Goal: Task Accomplishment & Management: Use online tool/utility

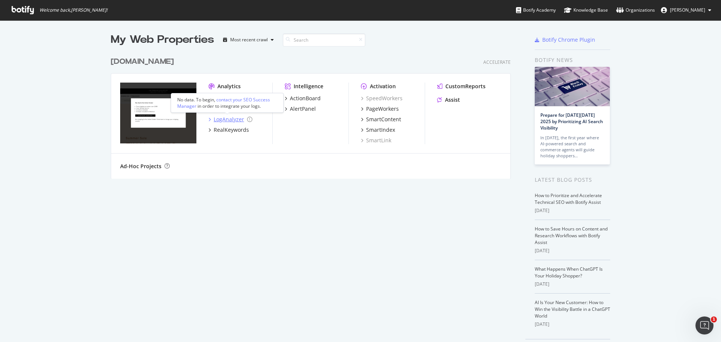
click at [226, 119] on div "LogAnalyzer" at bounding box center [229, 120] width 30 height 8
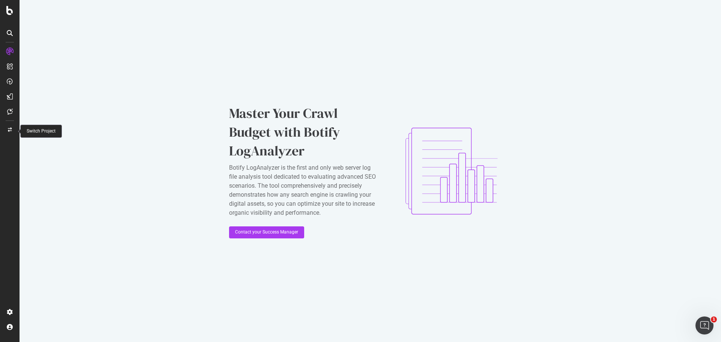
click at [10, 128] on icon at bounding box center [10, 130] width 4 height 5
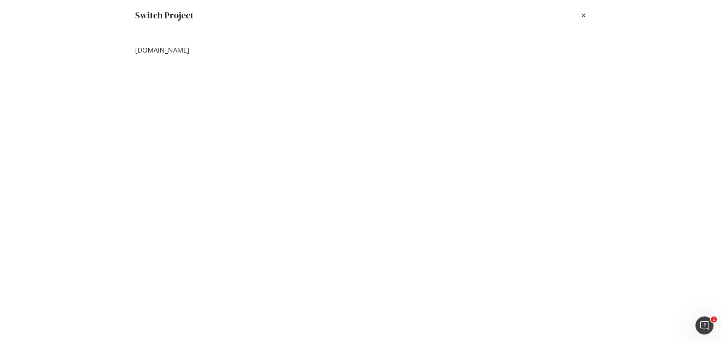
click at [579, 15] on div "Switch Project" at bounding box center [360, 15] width 451 height 13
click at [581, 18] on div "Switch Project" at bounding box center [360, 15] width 451 height 13
click at [584, 13] on icon "times" at bounding box center [583, 15] width 5 height 6
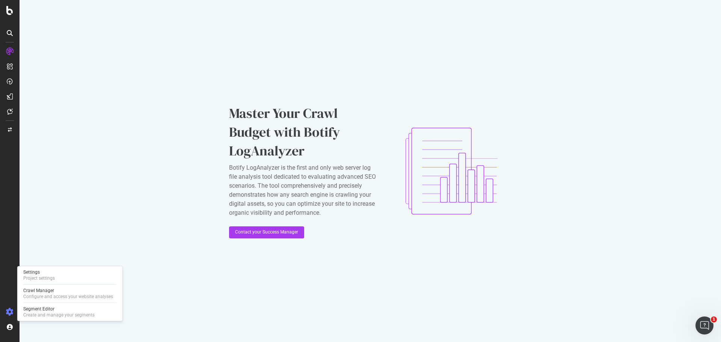
click at [7, 311] on icon at bounding box center [10, 312] width 8 height 8
click at [42, 271] on div "Settings" at bounding box center [39, 272] width 32 height 6
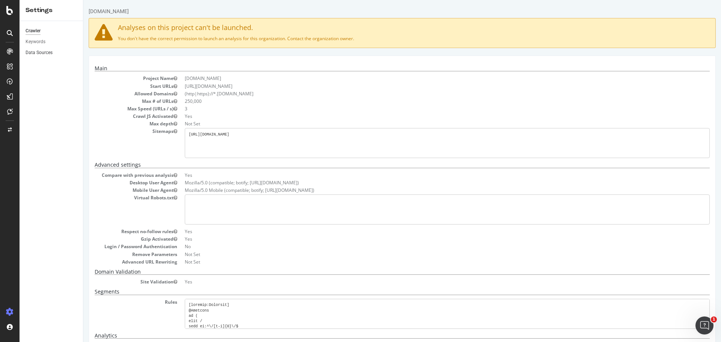
click at [53, 51] on link "Data Sources" at bounding box center [52, 53] width 52 height 8
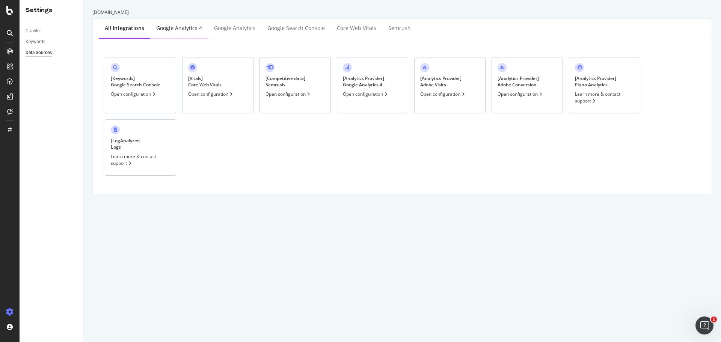
click at [188, 30] on div "Google Analytics 4" at bounding box center [179, 28] width 46 height 8
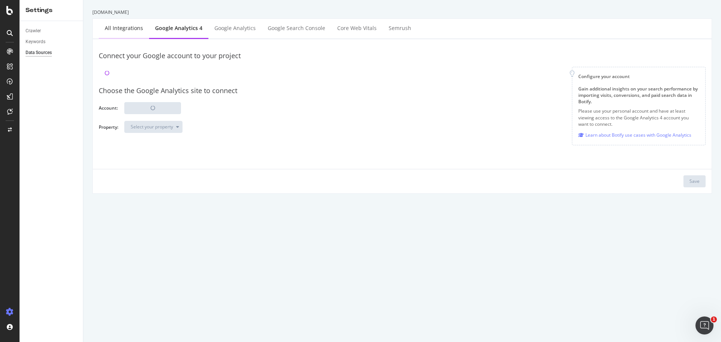
click at [109, 32] on div "All integrations" at bounding box center [124, 28] width 38 height 8
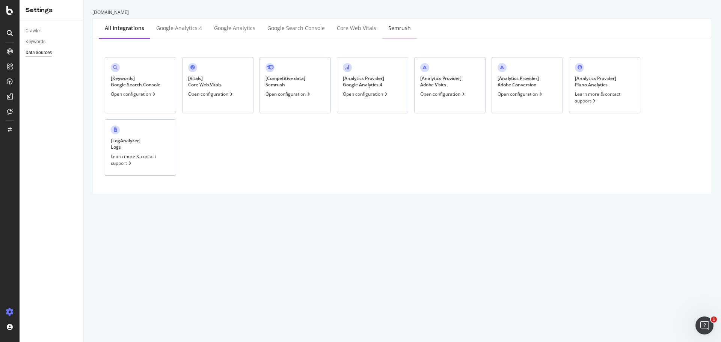
click at [394, 24] on div "Semrush" at bounding box center [399, 28] width 23 height 8
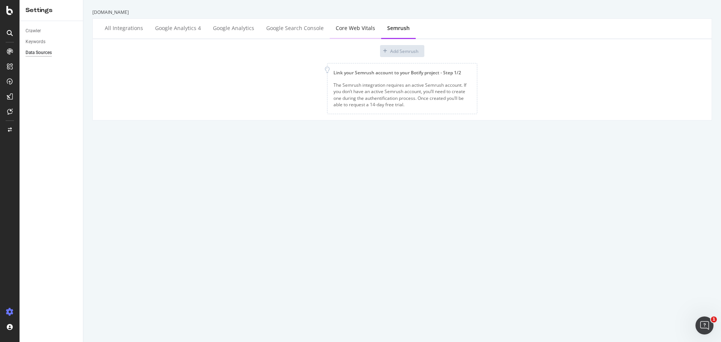
click at [354, 30] on div "Core Web Vitals" at bounding box center [355, 28] width 39 height 8
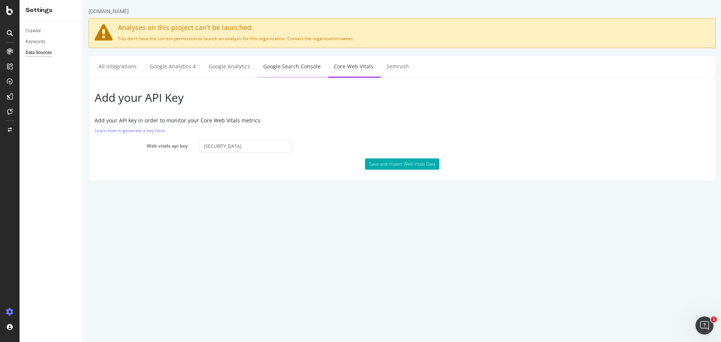
click at [297, 72] on link "Google Search Console" at bounding box center [292, 66] width 69 height 21
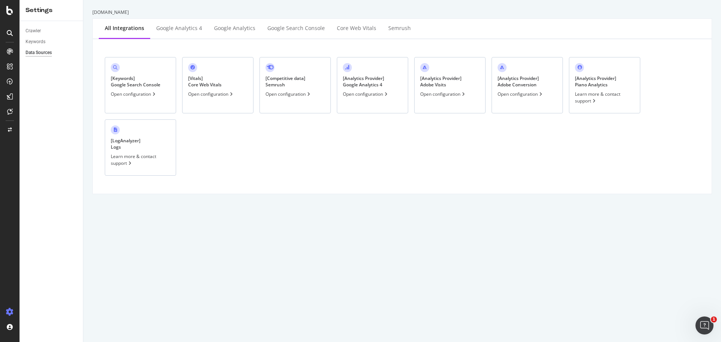
click at [118, 162] on div "Learn more & contact support" at bounding box center [140, 159] width 59 height 13
click at [44, 110] on div "RealKeywords" at bounding box center [44, 110] width 33 height 8
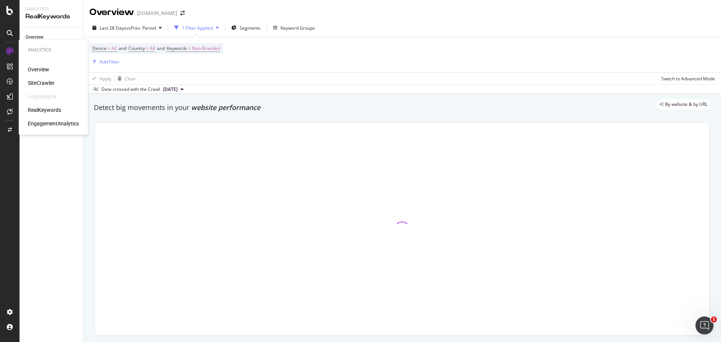
click at [42, 71] on div "Overview" at bounding box center [38, 70] width 21 height 8
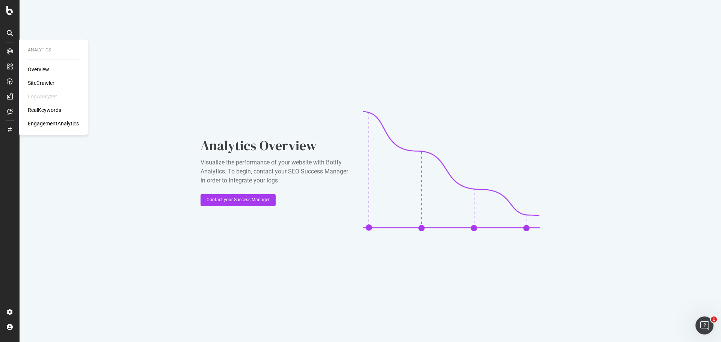
click at [47, 71] on div "Overview" at bounding box center [38, 70] width 21 height 8
click at [41, 82] on div "SiteCrawler" at bounding box center [41, 83] width 27 height 8
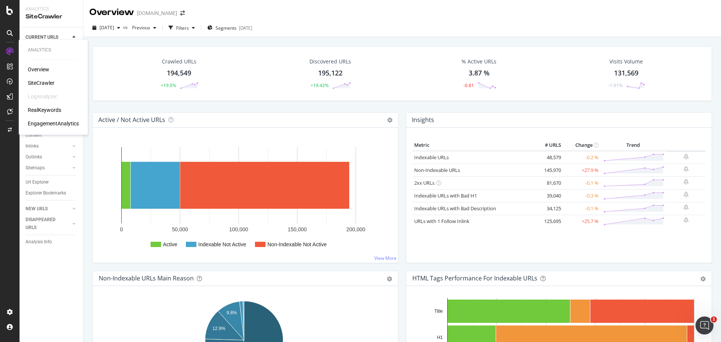
click at [43, 123] on div "EngagementAnalytics" at bounding box center [53, 124] width 51 height 8
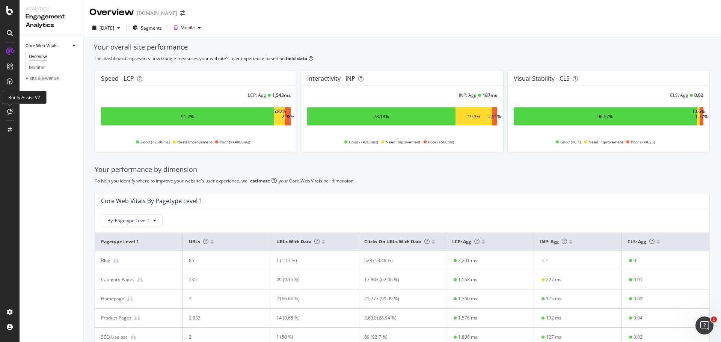
click at [9, 111] on icon at bounding box center [10, 112] width 6 height 6
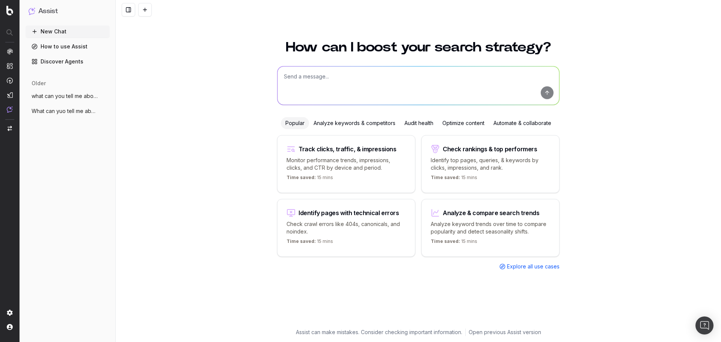
click at [380, 167] on p "Monitor performance trends, impressions, clicks, and CTR by device and period." at bounding box center [346, 164] width 119 height 15
type textarea "Change in clicks/CTR/impressions over last 28 days vs last (branded vs non-bran…"
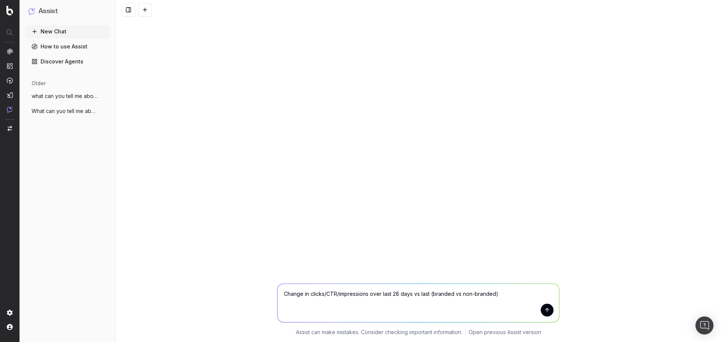
click at [546, 310] on button "submit" at bounding box center [547, 310] width 13 height 13
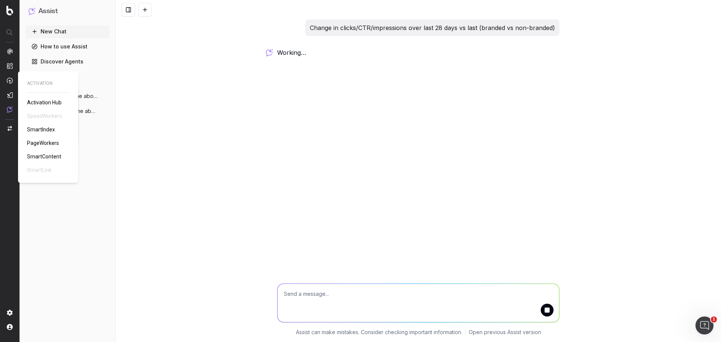
click at [6, 74] on nav at bounding box center [10, 171] width 20 height 342
click at [8, 91] on div at bounding box center [10, 80] width 6 height 65
click at [11, 94] on img at bounding box center [10, 95] width 6 height 6
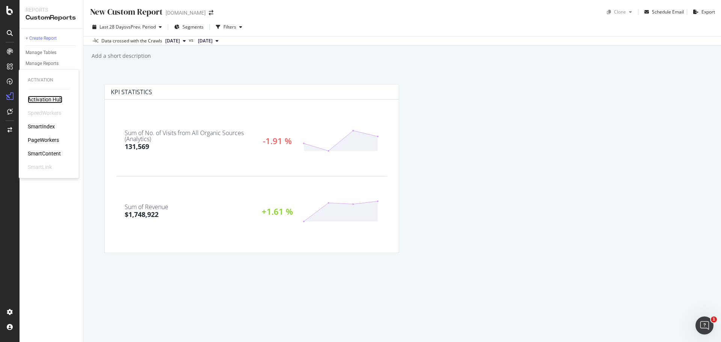
click at [58, 101] on div "Activation Hub" at bounding box center [45, 100] width 35 height 8
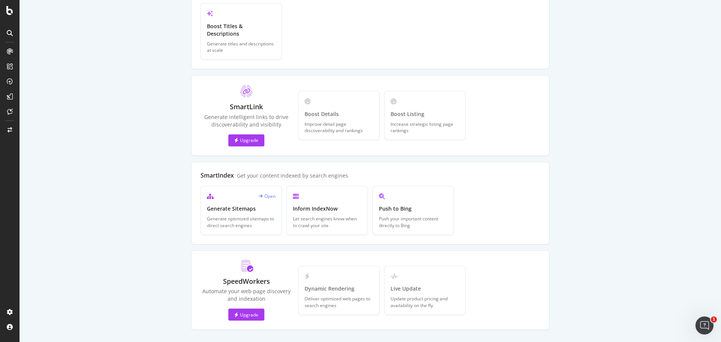
scroll to position [161, 0]
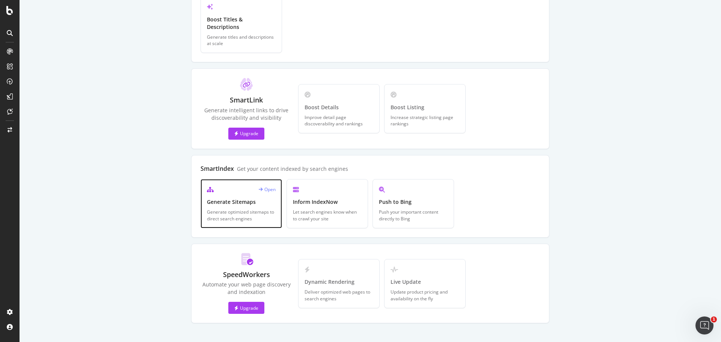
click at [266, 186] on div "Open" at bounding box center [267, 189] width 17 height 6
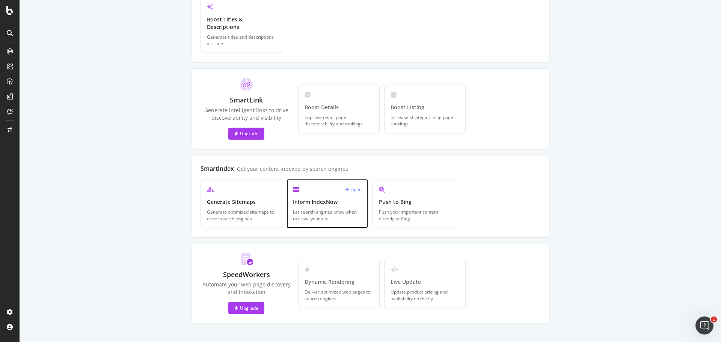
click at [316, 198] on div "Inform IndexNow" at bounding box center [327, 202] width 69 height 8
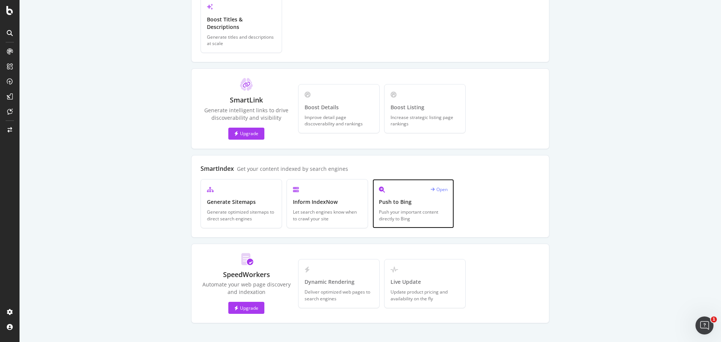
click at [390, 198] on div "Push to Bing" at bounding box center [413, 202] width 69 height 8
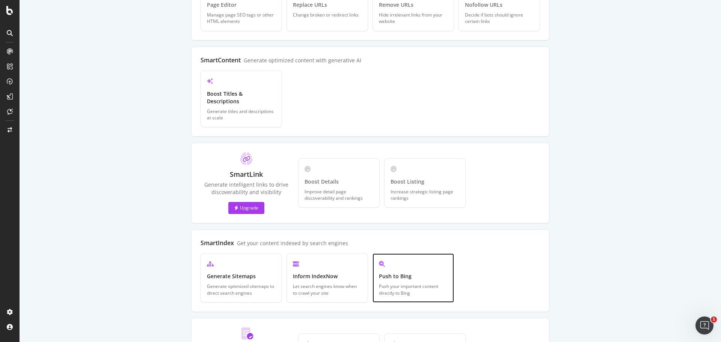
scroll to position [86, 0]
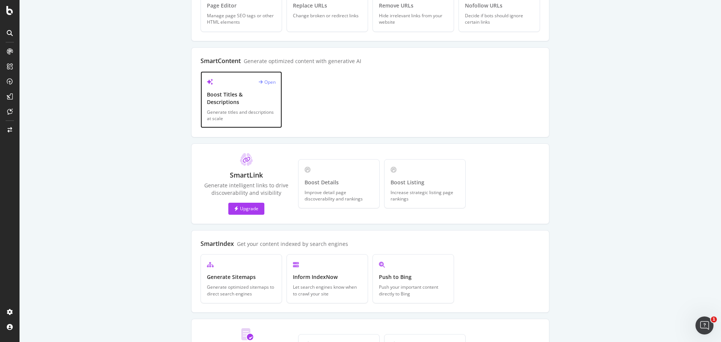
click at [269, 79] on div "Open" at bounding box center [267, 82] width 17 height 6
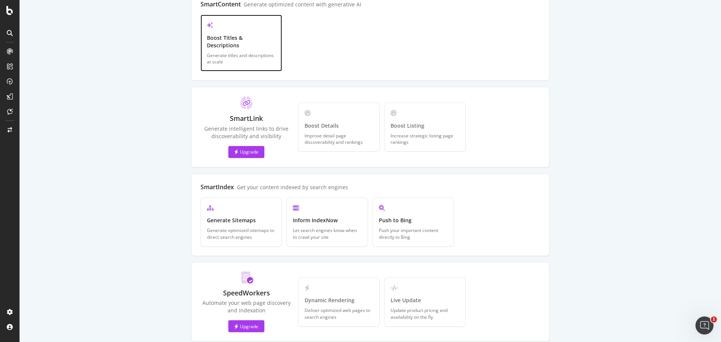
scroll to position [161, 0]
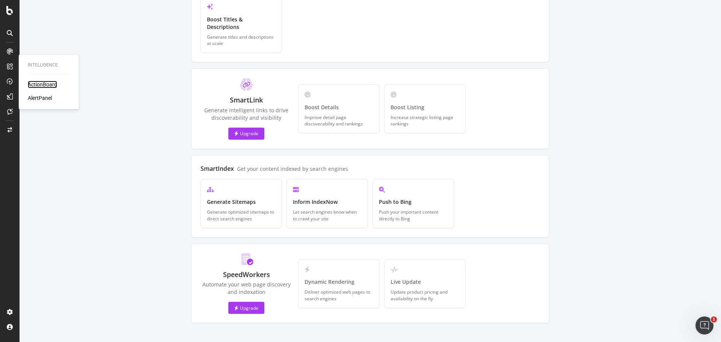
click at [54, 85] on div "ActionBoard" at bounding box center [42, 85] width 29 height 8
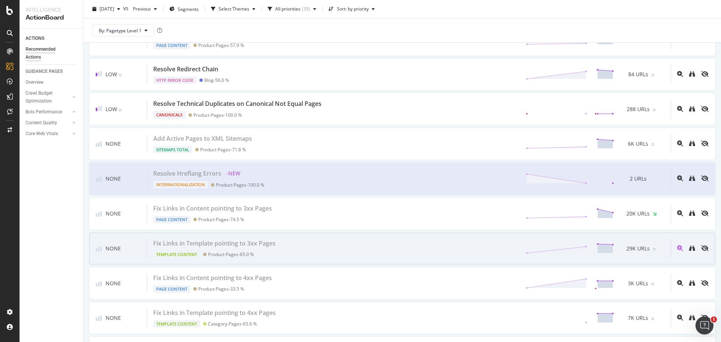
scroll to position [1314, 0]
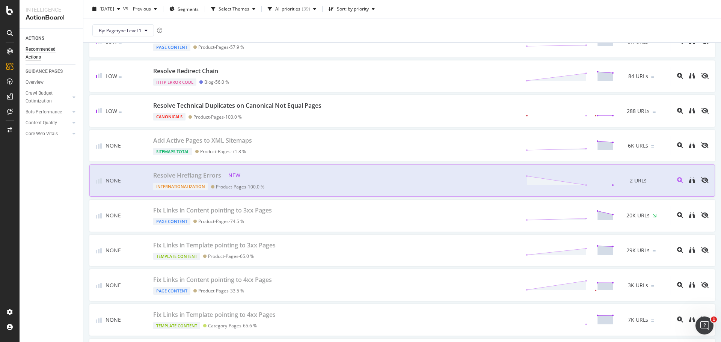
click at [207, 178] on div "Resolve Hreflang Errors" at bounding box center [187, 175] width 68 height 9
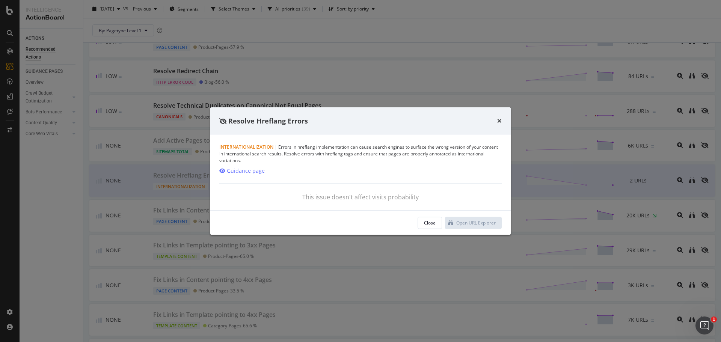
click at [509, 126] on div "Resolve Hreflang Errors" at bounding box center [360, 121] width 300 height 28
click at [498, 122] on icon "times" at bounding box center [499, 121] width 5 height 6
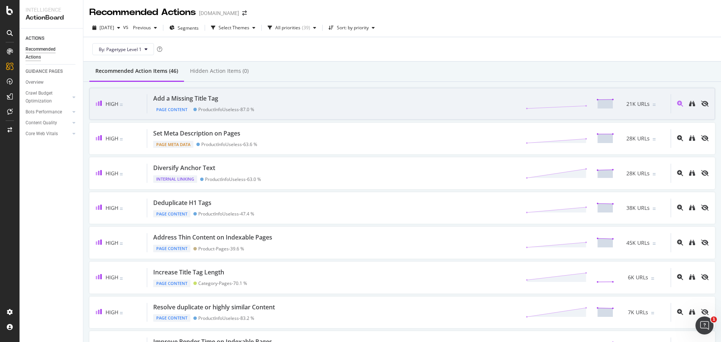
click at [202, 96] on div "Add a Missing Title Tag" at bounding box center [185, 98] width 65 height 9
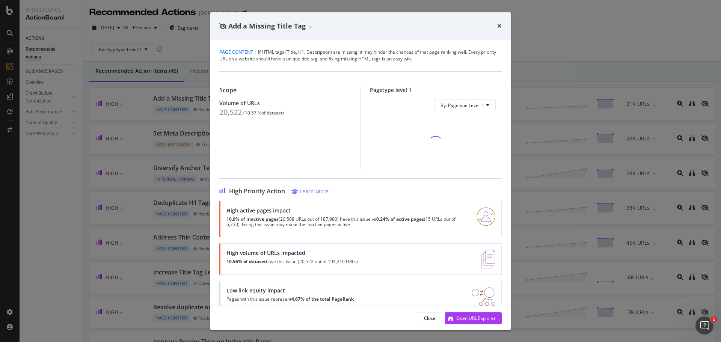
click at [361, 225] on div "High active pages impact 10.9% of inactive pages (20,508 URLs out of 187,980) h…" at bounding box center [346, 219] width 241 height 24
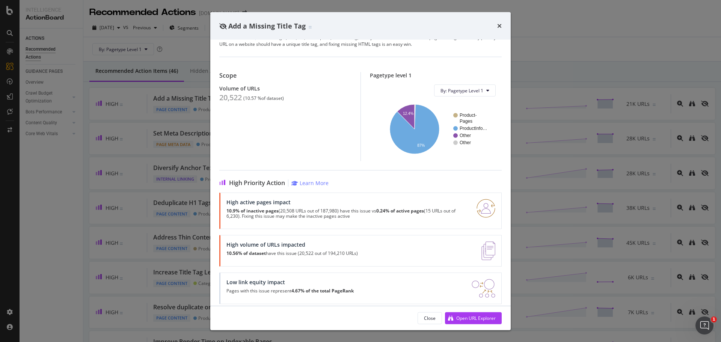
scroll to position [22, 0]
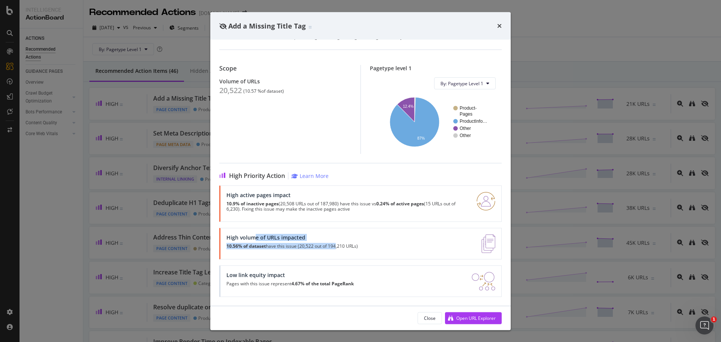
drag, startPoint x: 255, startPoint y: 237, endPoint x: 336, endPoint y: 246, distance: 82.3
click at [336, 246] on div "High volume of URLs impacted 10.56% of dataset have this issue (20,522 out of 1…" at bounding box center [291, 243] width 131 height 19
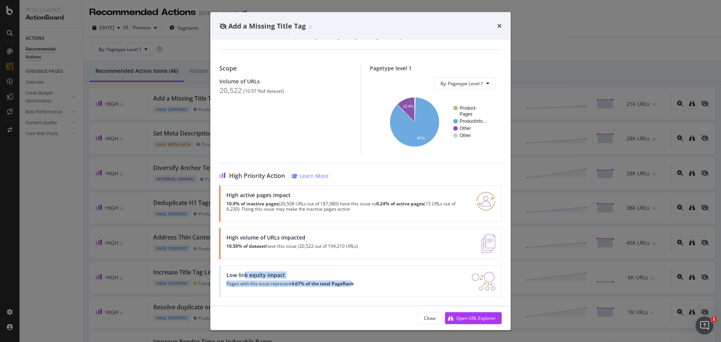
scroll to position [22, 0]
drag, startPoint x: 245, startPoint y: 276, endPoint x: 391, endPoint y: 306, distance: 148.4
click at [354, 301] on div "Page Content | If HTML tags (Title, H1, Description) are missing, it may hinder…" at bounding box center [360, 173] width 300 height 266
click at [468, 323] on div "Open URL Explorer" at bounding box center [470, 317] width 51 height 11
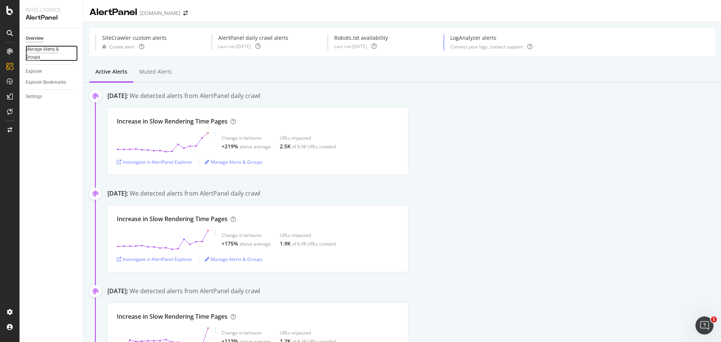
click at [45, 53] on div "Manage Alerts & Groups" at bounding box center [48, 53] width 45 height 16
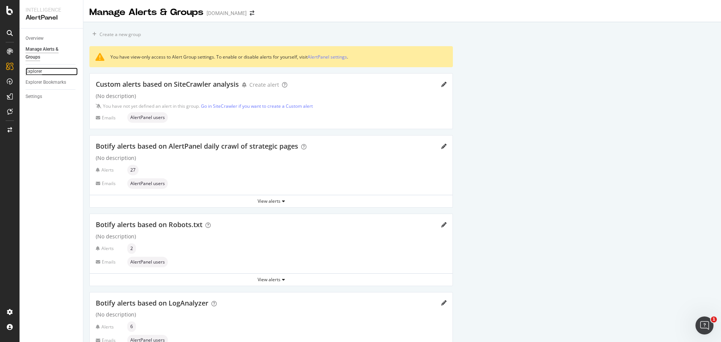
click at [38, 71] on div "Explorer" at bounding box center [34, 72] width 17 height 8
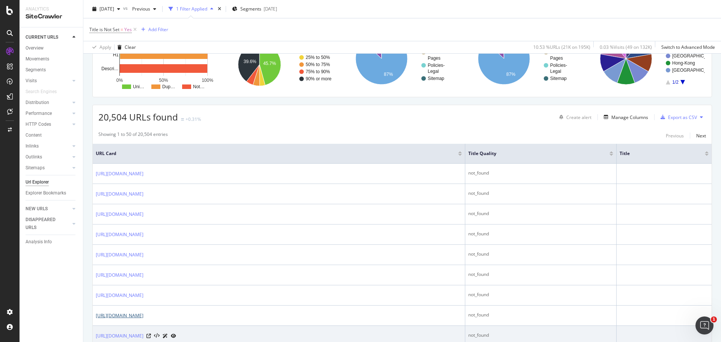
scroll to position [225, 0]
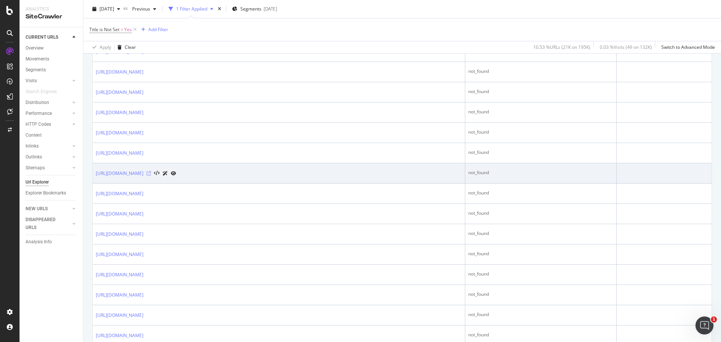
click at [151, 172] on icon at bounding box center [148, 173] width 5 height 5
